Goal: Obtain resource: Obtain resource

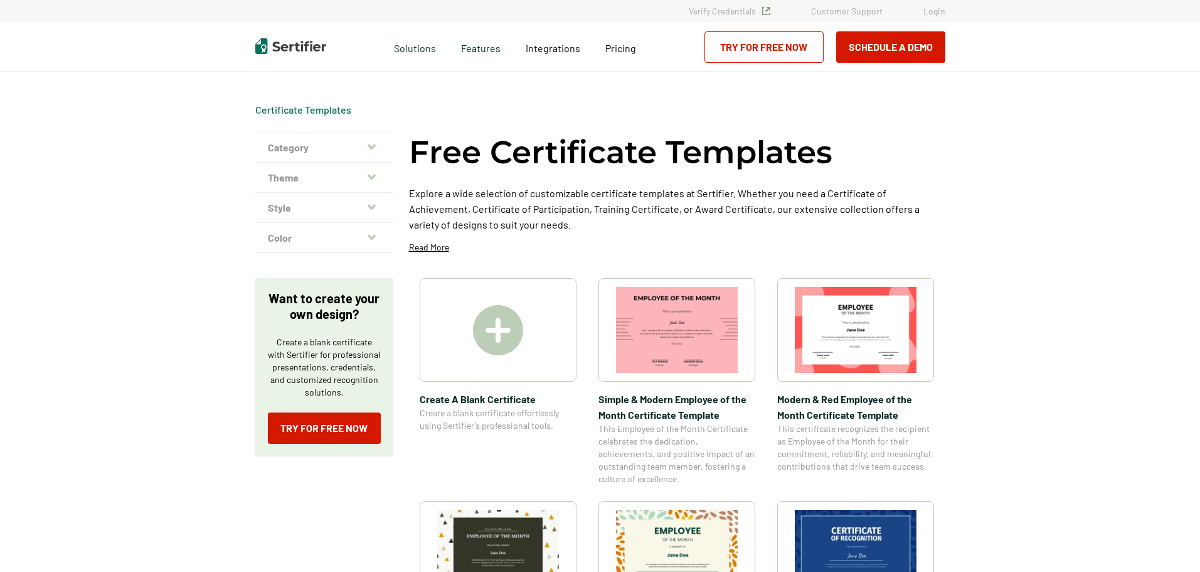
click at [331, 144] on button "Category" at bounding box center [324, 147] width 138 height 30
click at [375, 146] on icon "button" at bounding box center [372, 147] width 8 height 6
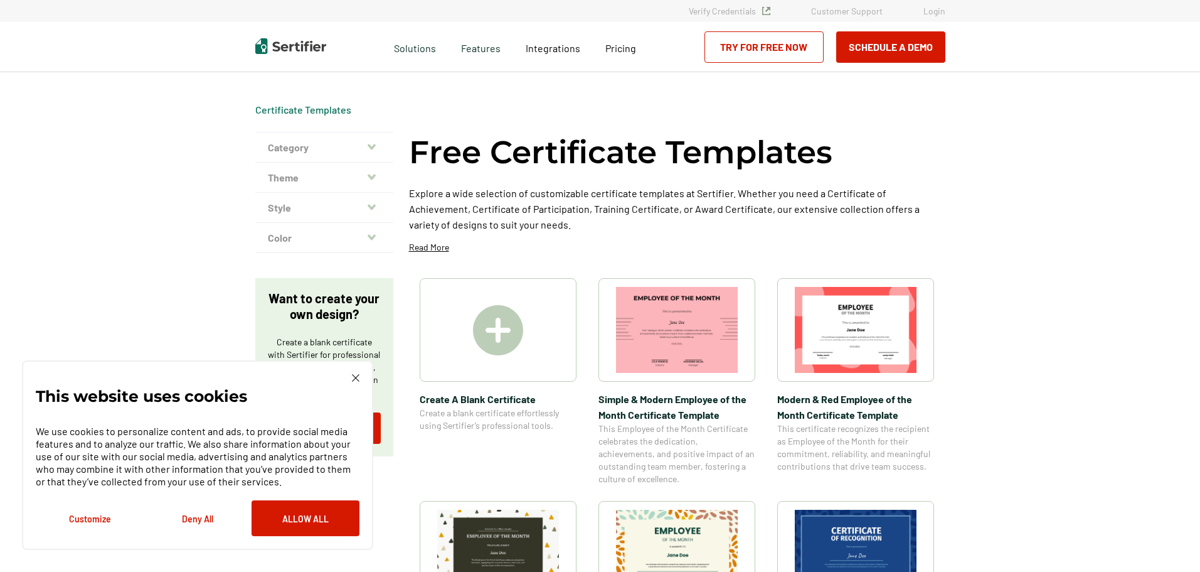
click at [375, 146] on icon "button" at bounding box center [372, 147] width 8 height 6
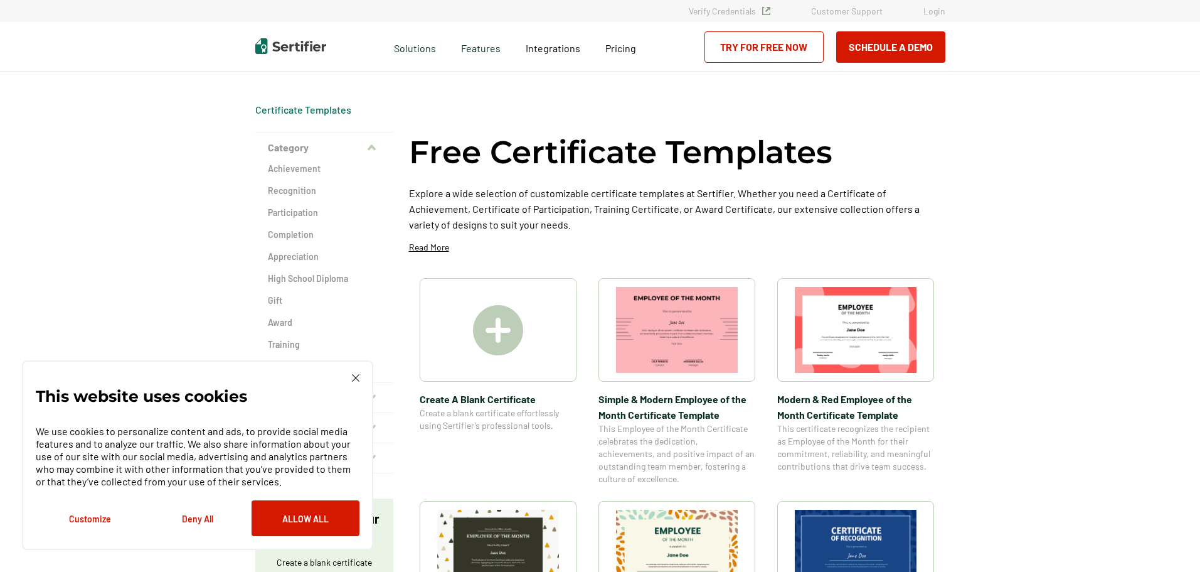
click at [186, 520] on button "Deny All" at bounding box center [198, 518] width 108 height 36
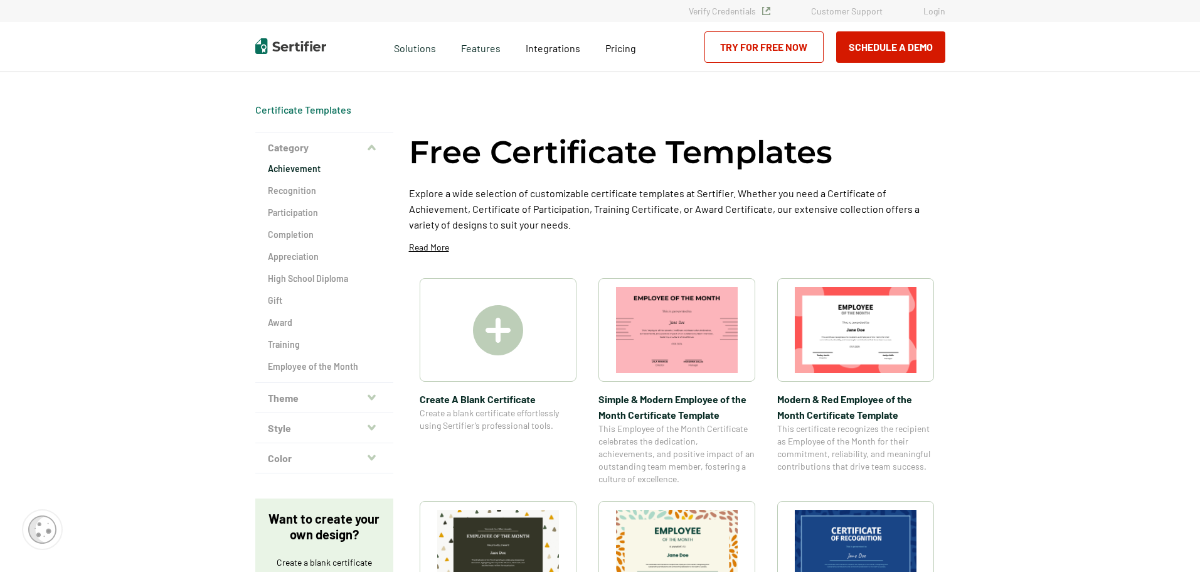
click at [308, 173] on h2 "Achievement" at bounding box center [324, 168] width 113 height 13
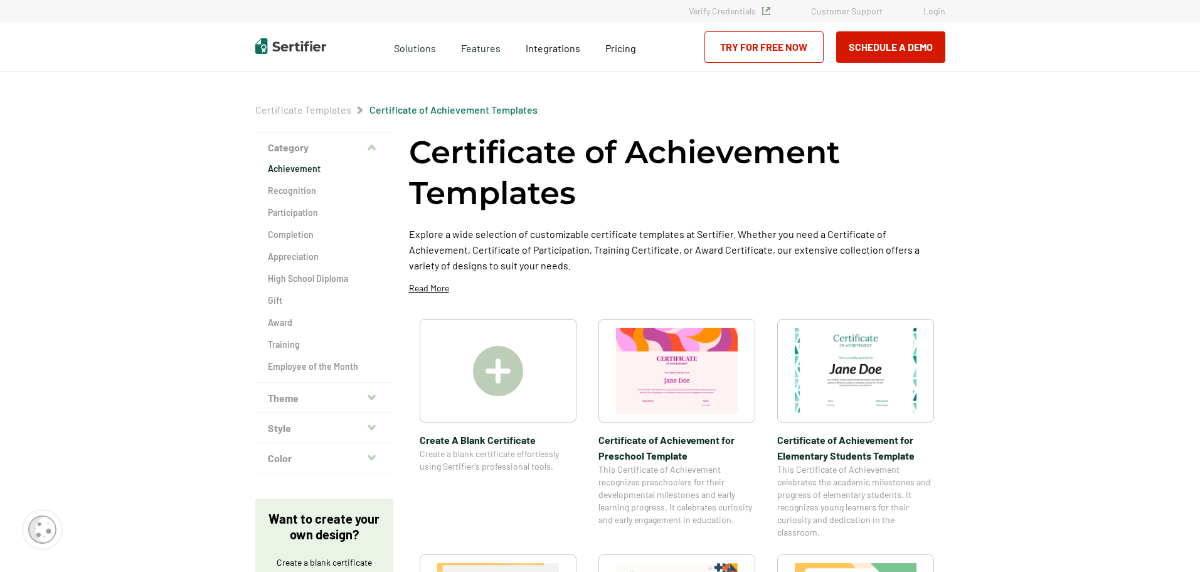
click at [370, 144] on icon "button" at bounding box center [372, 148] width 8 height 10
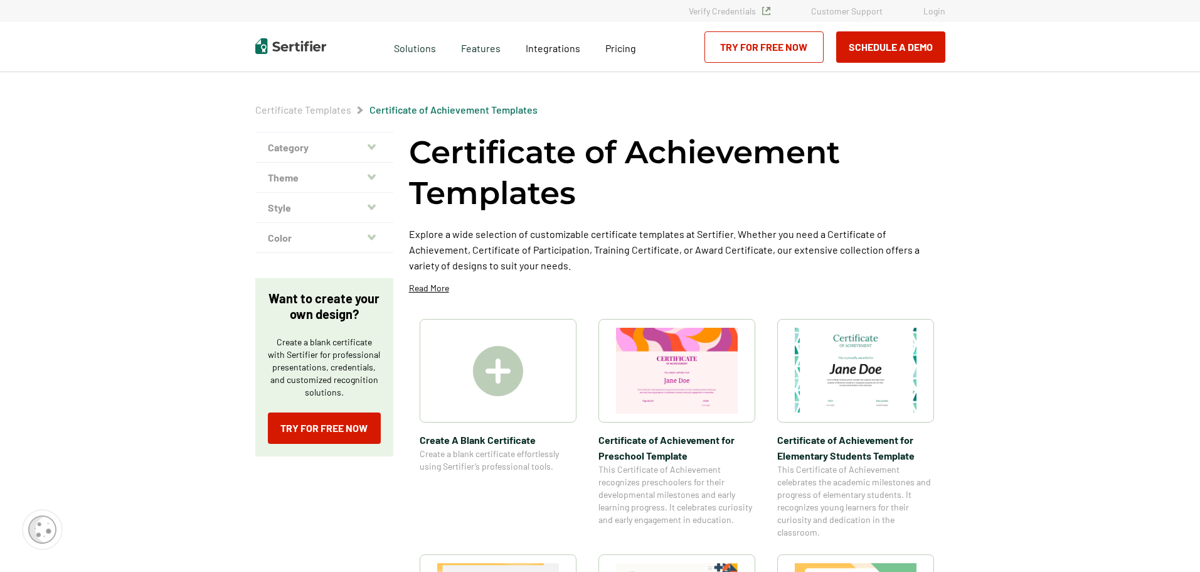
click at [378, 178] on button "Theme" at bounding box center [324, 177] width 138 height 30
